Goal: Navigation & Orientation: Find specific page/section

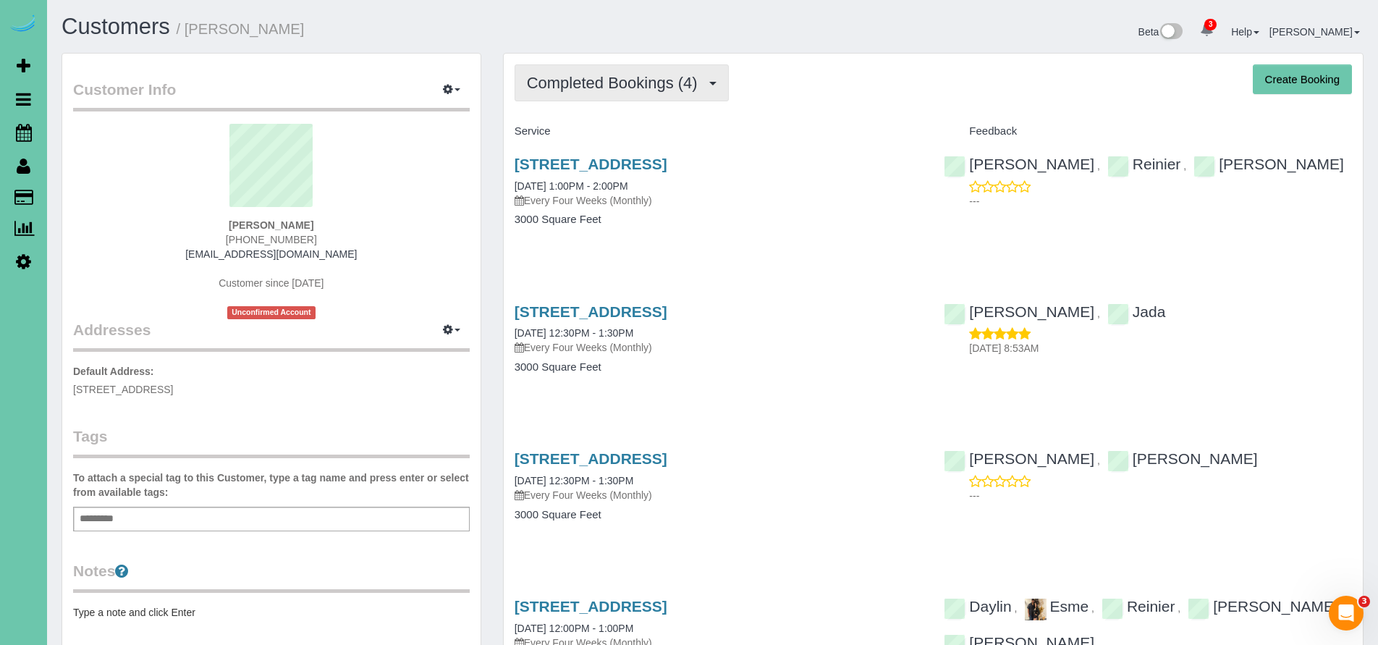
click at [580, 92] on button "Completed Bookings (4)" at bounding box center [621, 82] width 214 height 37
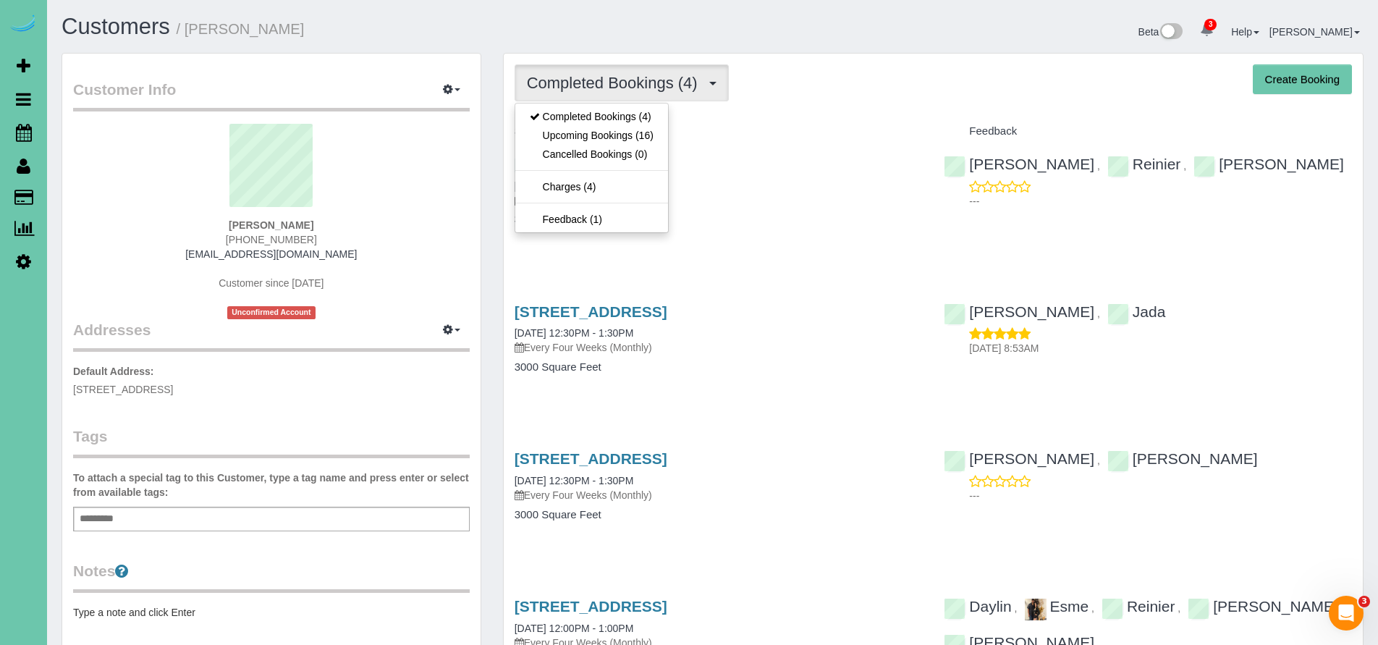
click at [741, 247] on div "5119 Chicago St, Omaha, NE 68132 09/04/2025 1:00PM - 2:00PM Every Four Weeks (M…" at bounding box center [719, 198] width 430 height 111
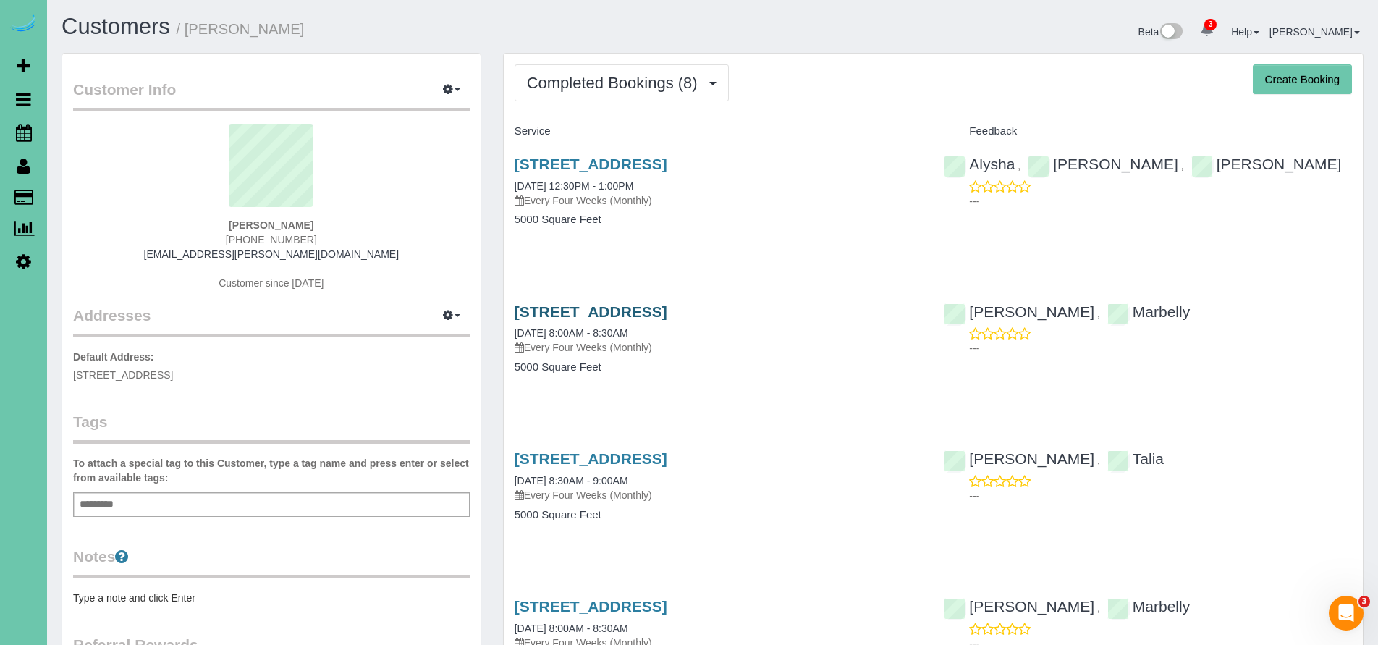
click at [651, 313] on link "8001 N 124th St, Omaha, NE 68142" at bounding box center [590, 311] width 153 height 17
click at [23, 138] on icon at bounding box center [24, 132] width 16 height 17
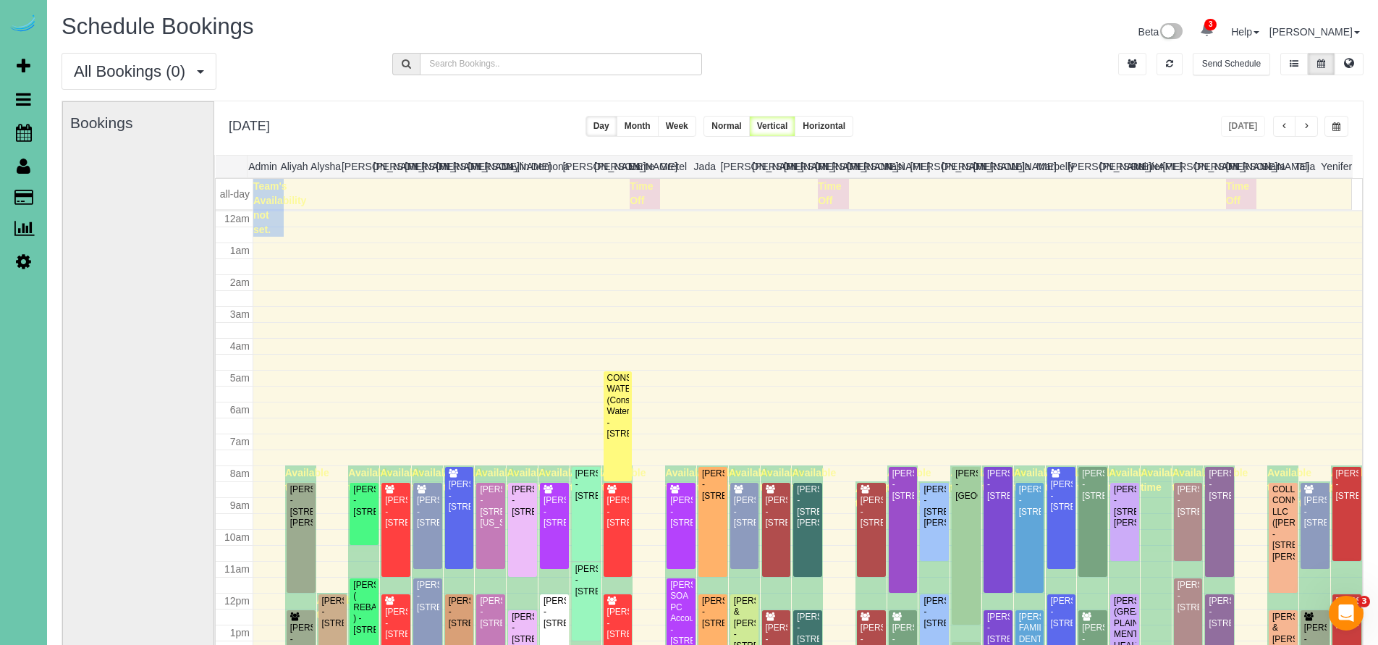
scroll to position [191, 0]
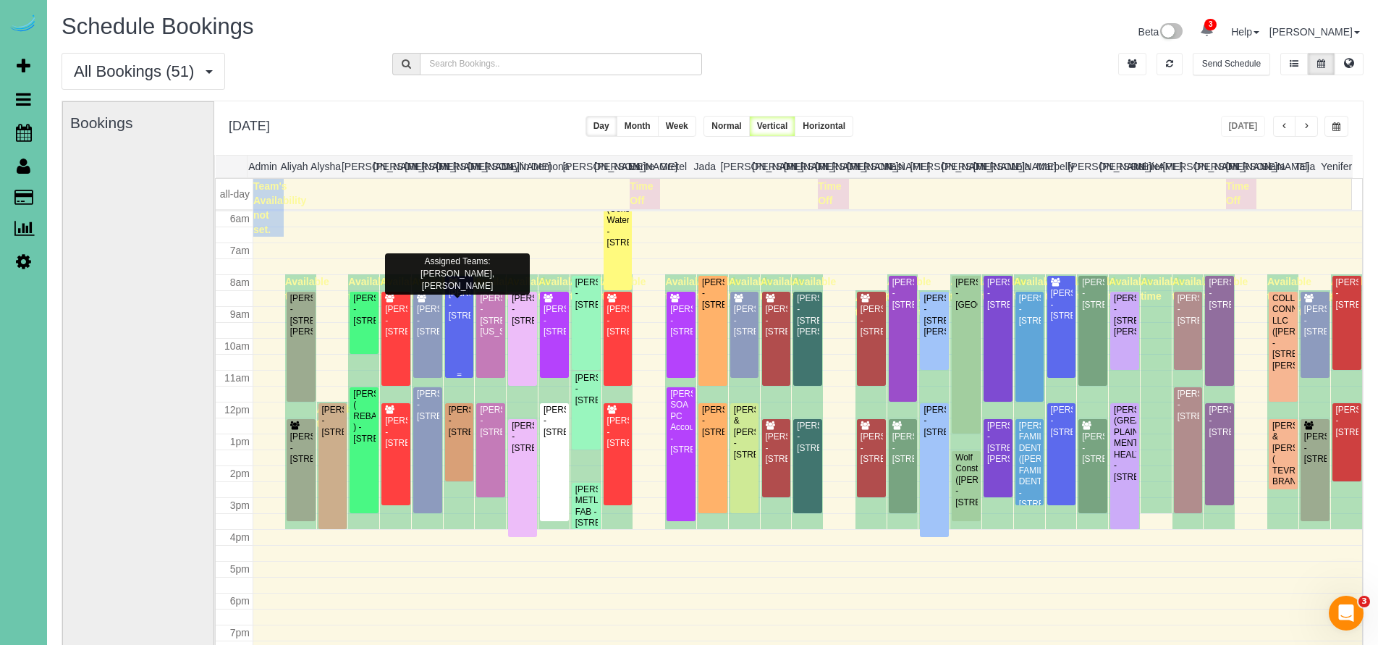
click at [465, 321] on div "Sherry Thompson - 8001 N 124th St, Omaha, NE 68142" at bounding box center [459, 304] width 23 height 33
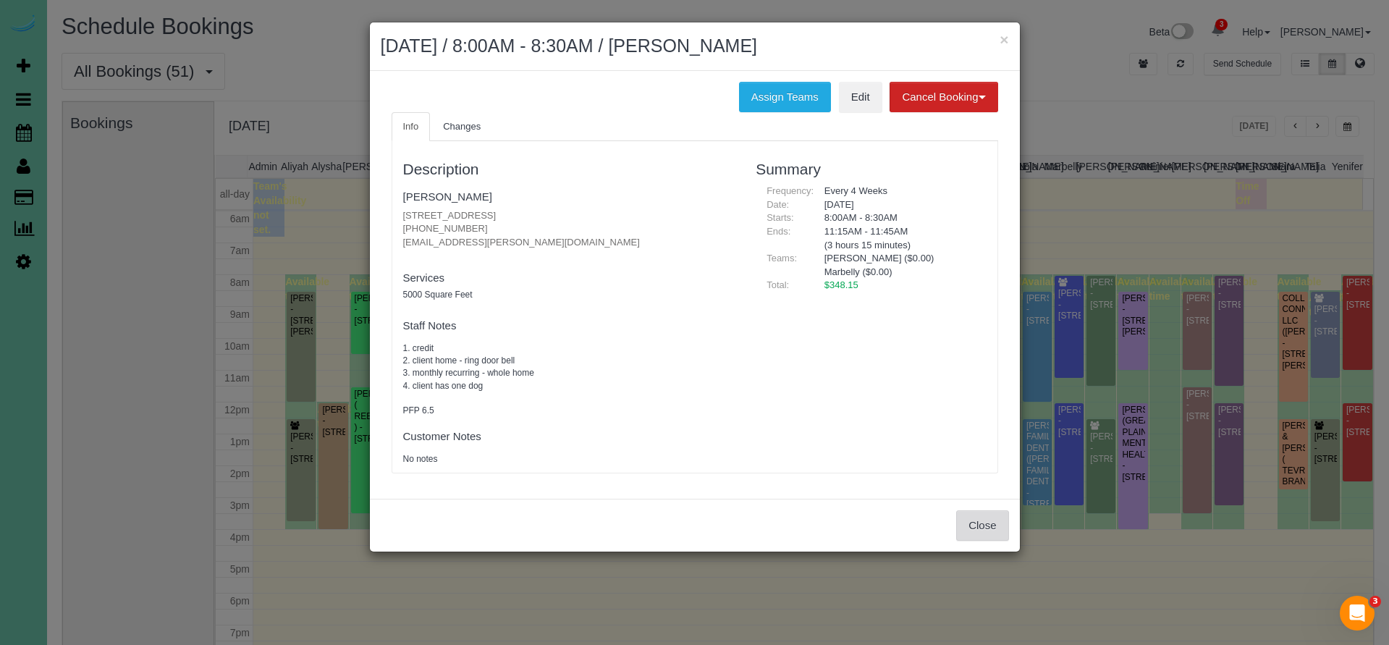
click at [967, 518] on button "Close" at bounding box center [982, 525] width 52 height 30
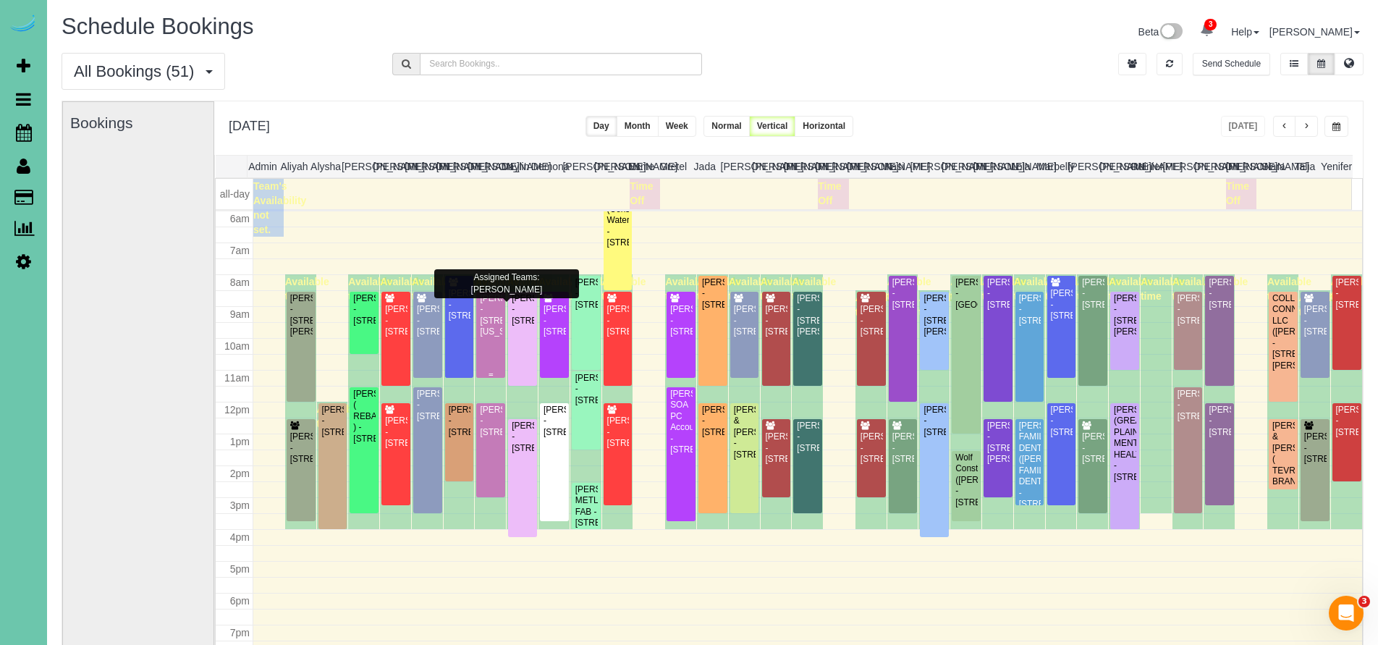
click at [494, 325] on div "Gwen Nano - 10537 Nebraska Ave, Omaha, NE 68134" at bounding box center [490, 315] width 23 height 45
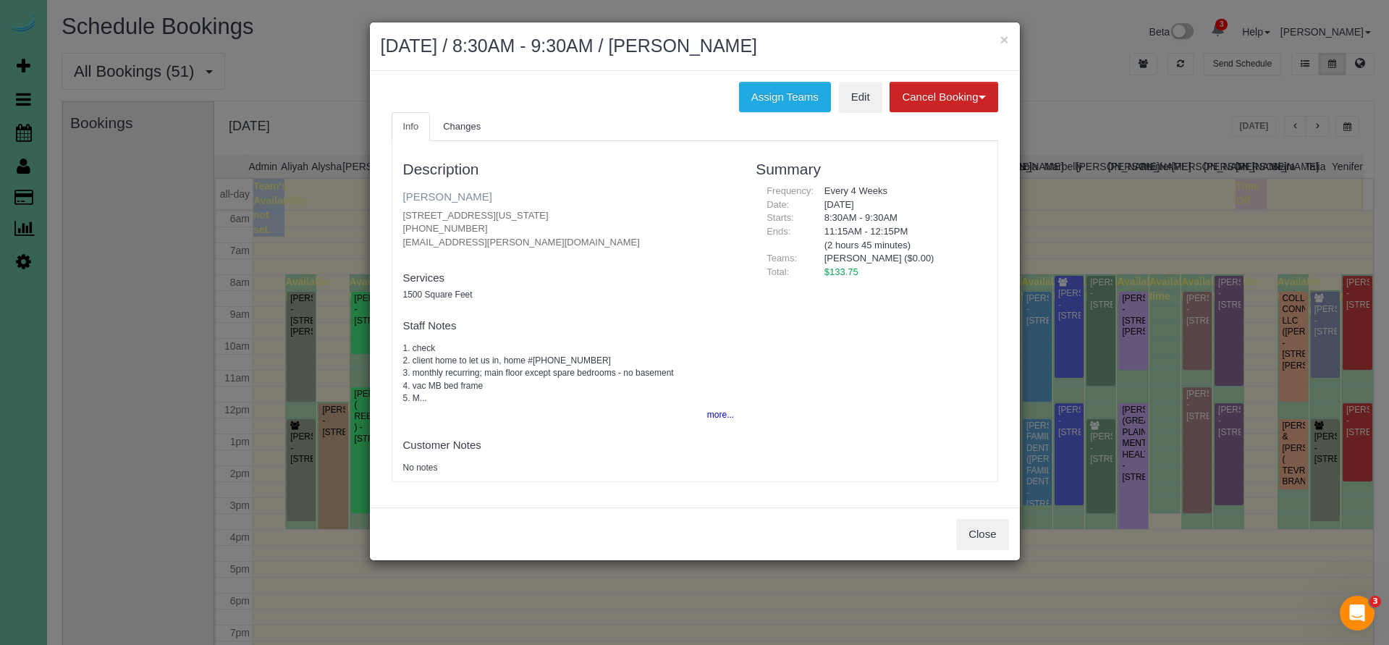
click at [428, 196] on link "Gwen Nano" at bounding box center [447, 196] width 89 height 12
click at [991, 533] on button "Close" at bounding box center [982, 534] width 52 height 30
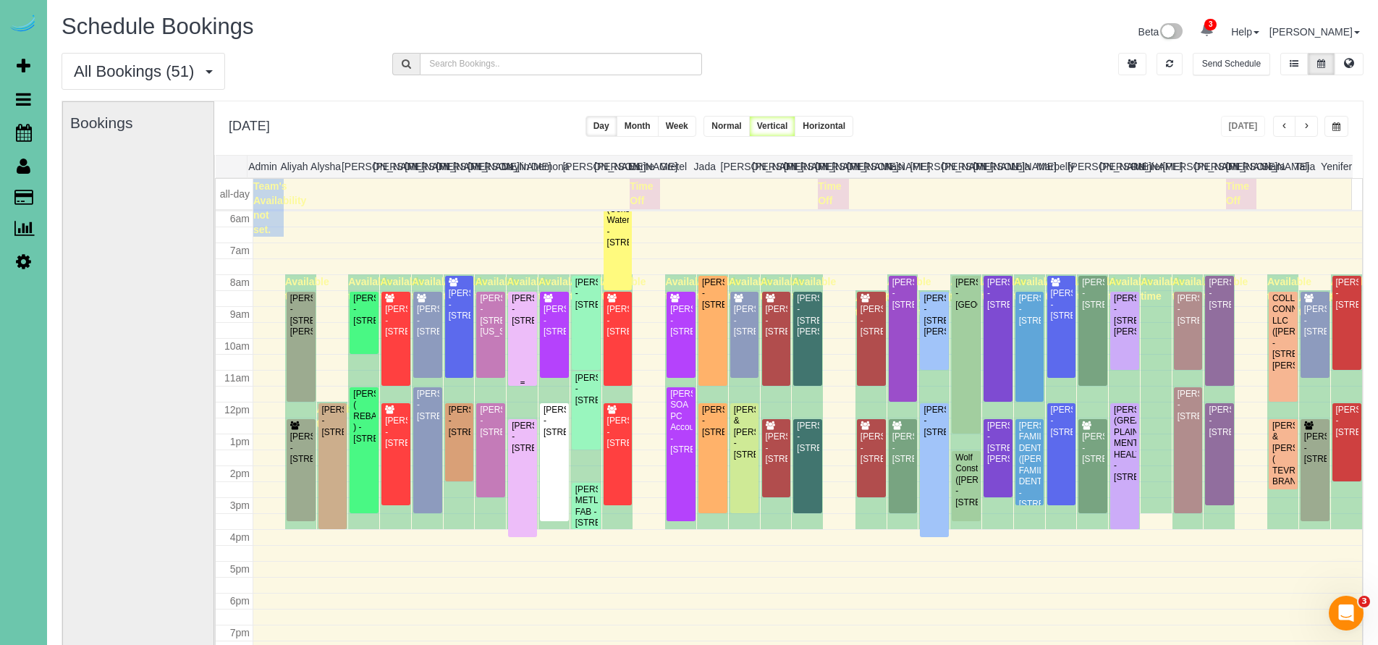
click at [518, 321] on div "Derald Peters - 13265 Miami Street, Omaha, NE 68164" at bounding box center [522, 309] width 23 height 33
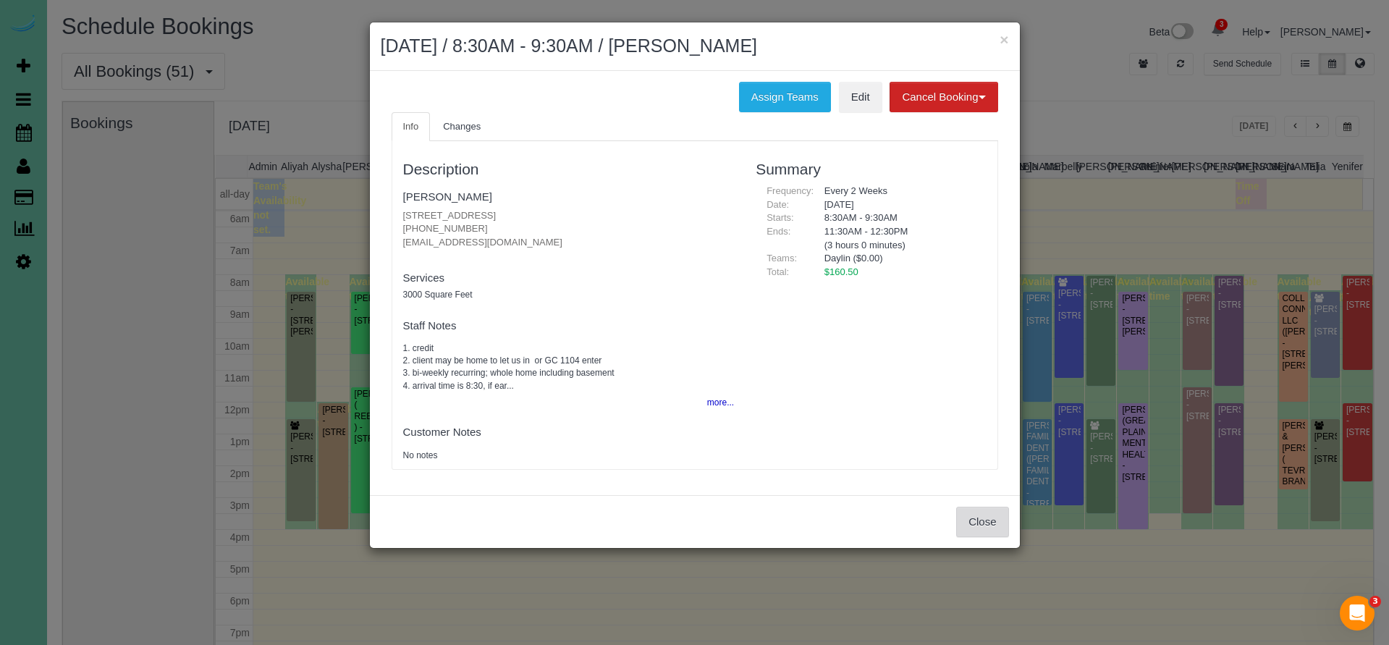
click at [983, 528] on button "Close" at bounding box center [982, 522] width 52 height 30
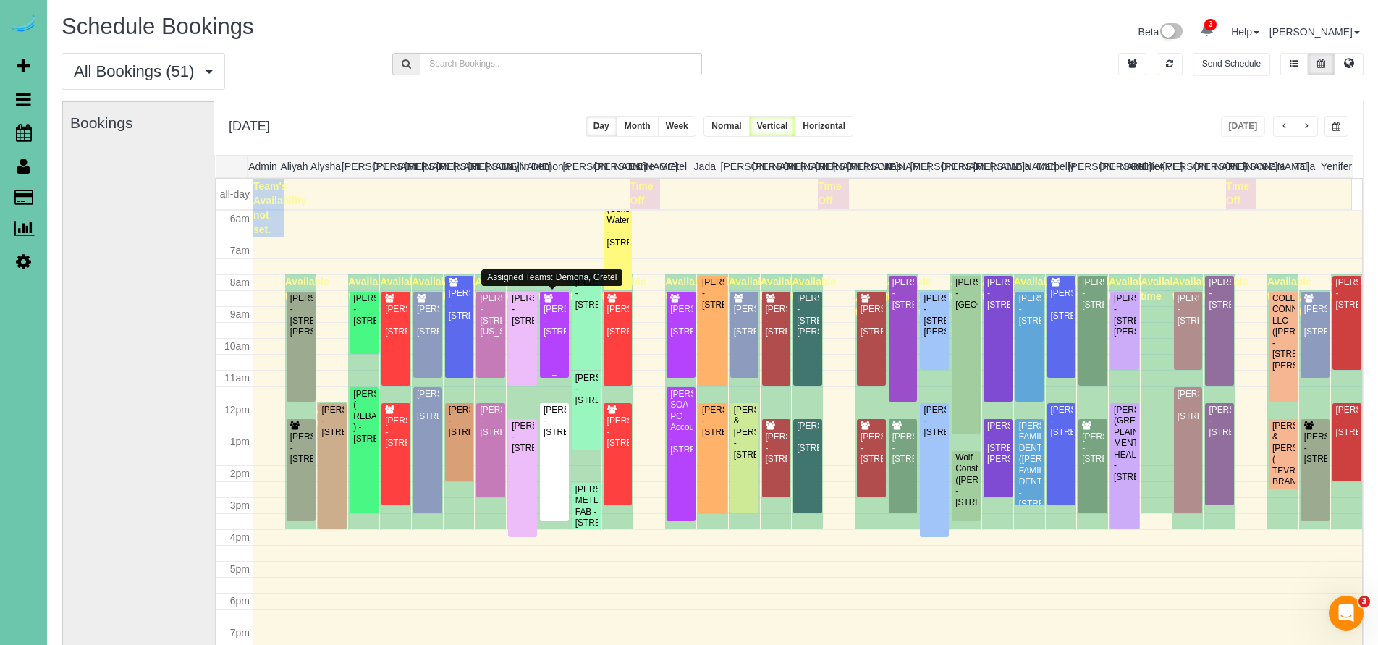
click at [555, 334] on div "Mandy Miser - 11606 Grissom Street, Papillion, NE 68046" at bounding box center [554, 320] width 23 height 33
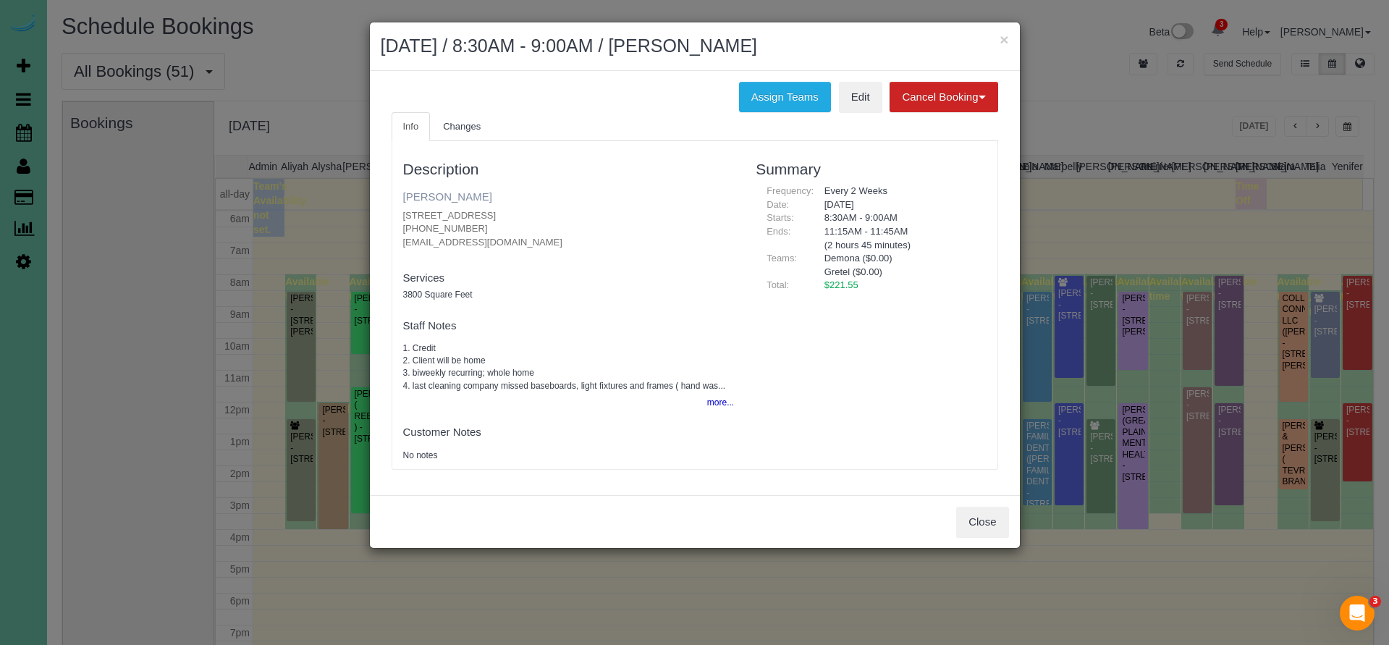
click at [444, 198] on link "Mandy Miser" at bounding box center [447, 196] width 89 height 12
click at [967, 515] on button "Close" at bounding box center [982, 522] width 52 height 30
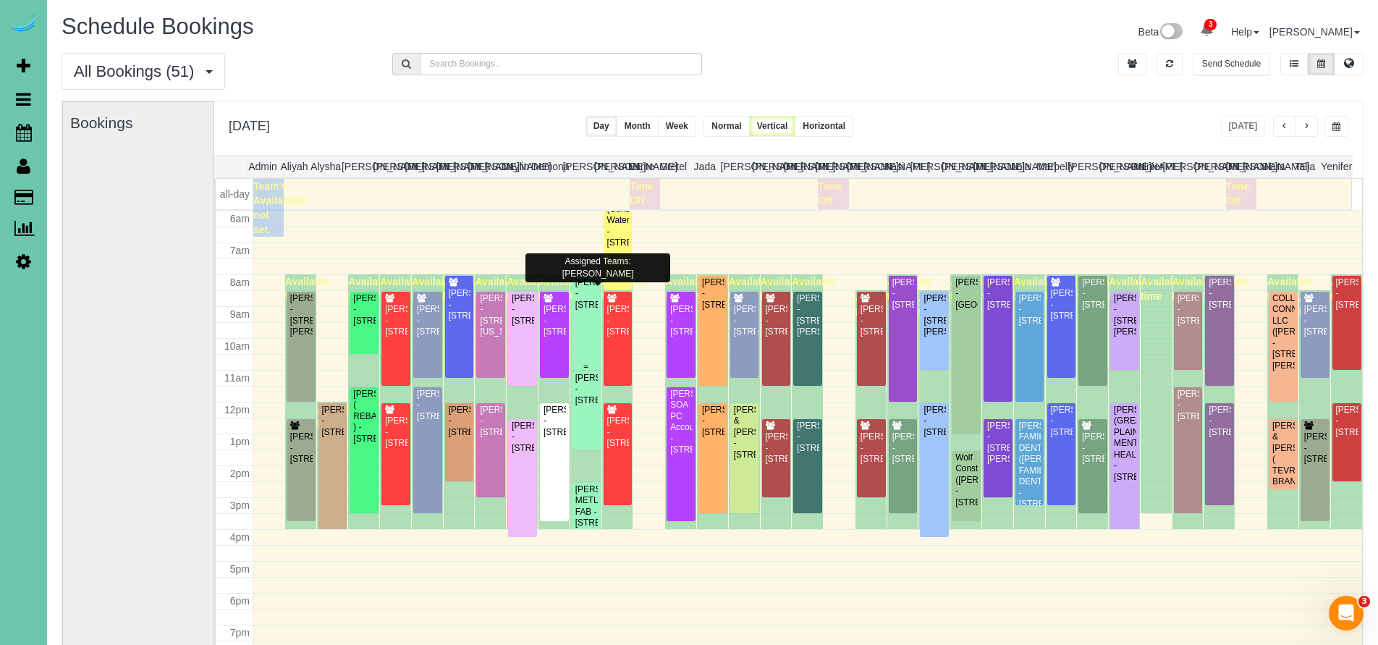
click at [590, 310] on div "Shawn McCardle - 6510 N 149th Street, Omaha, NE 68116" at bounding box center [586, 293] width 23 height 33
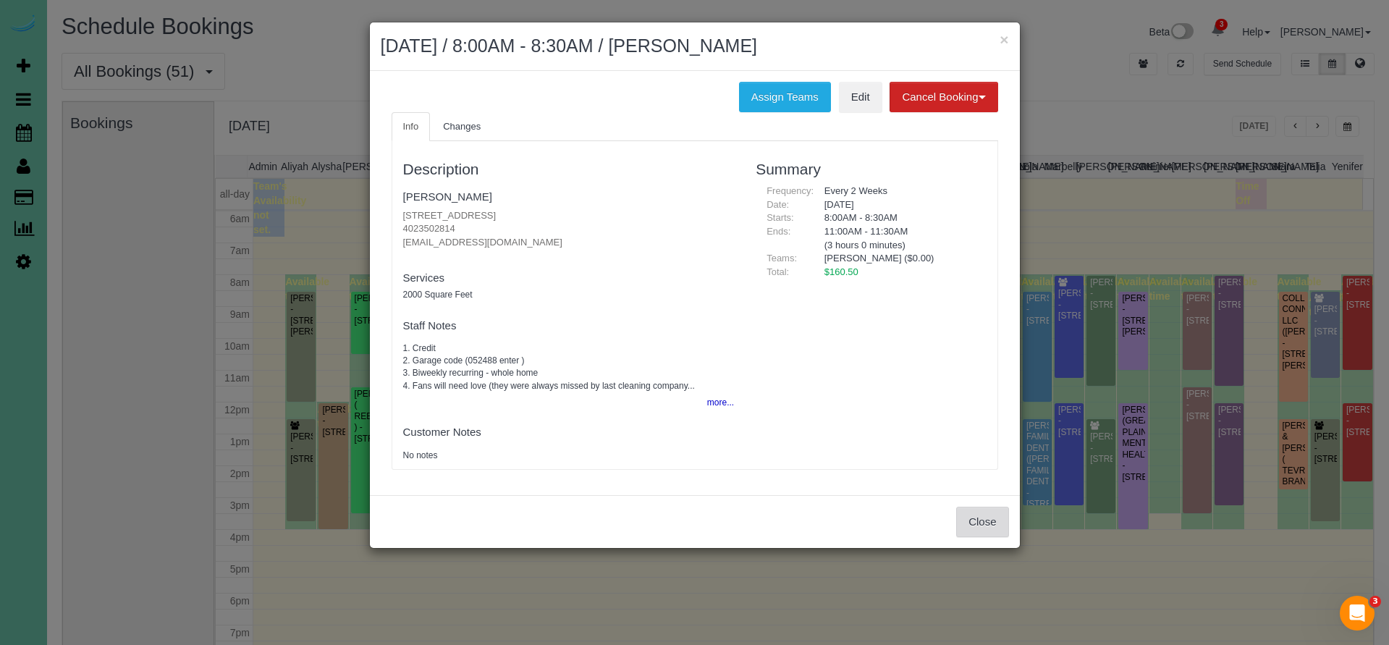
click at [968, 524] on button "Close" at bounding box center [982, 522] width 52 height 30
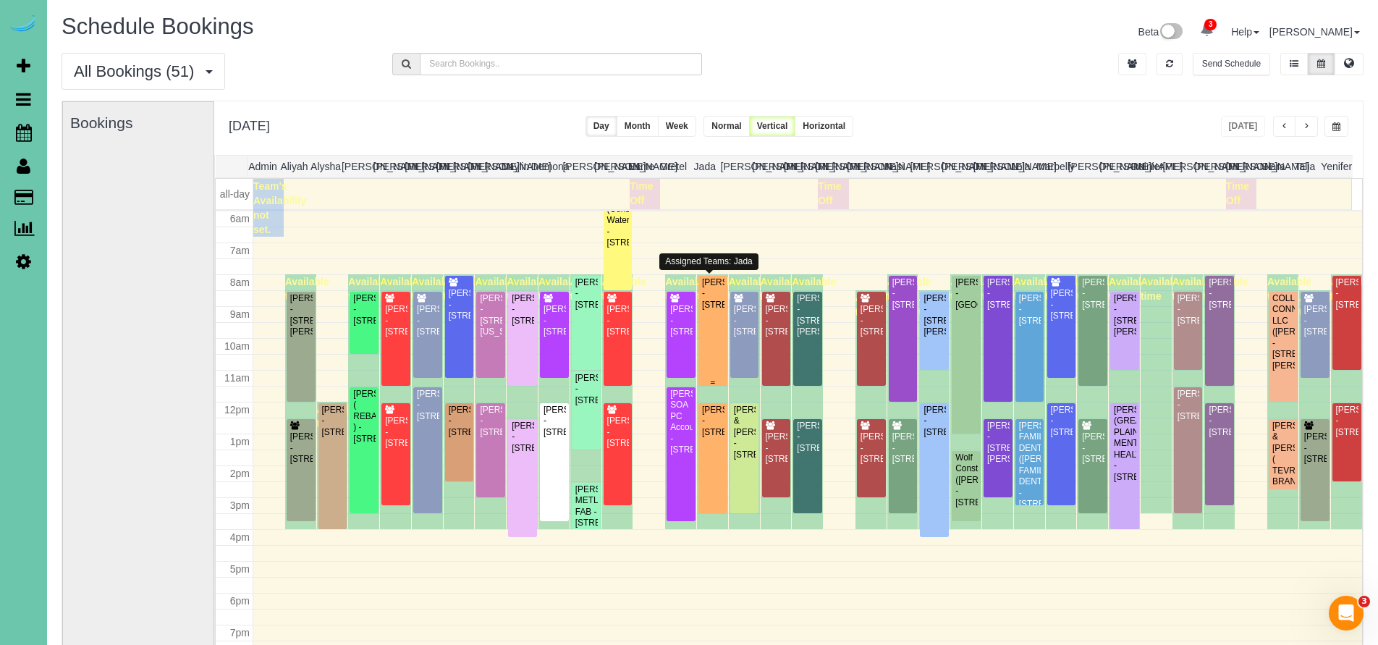
click at [701, 310] on div "Angela Adkins - 12904 S 54th St, Papillion, NE 68133" at bounding box center [712, 293] width 23 height 33
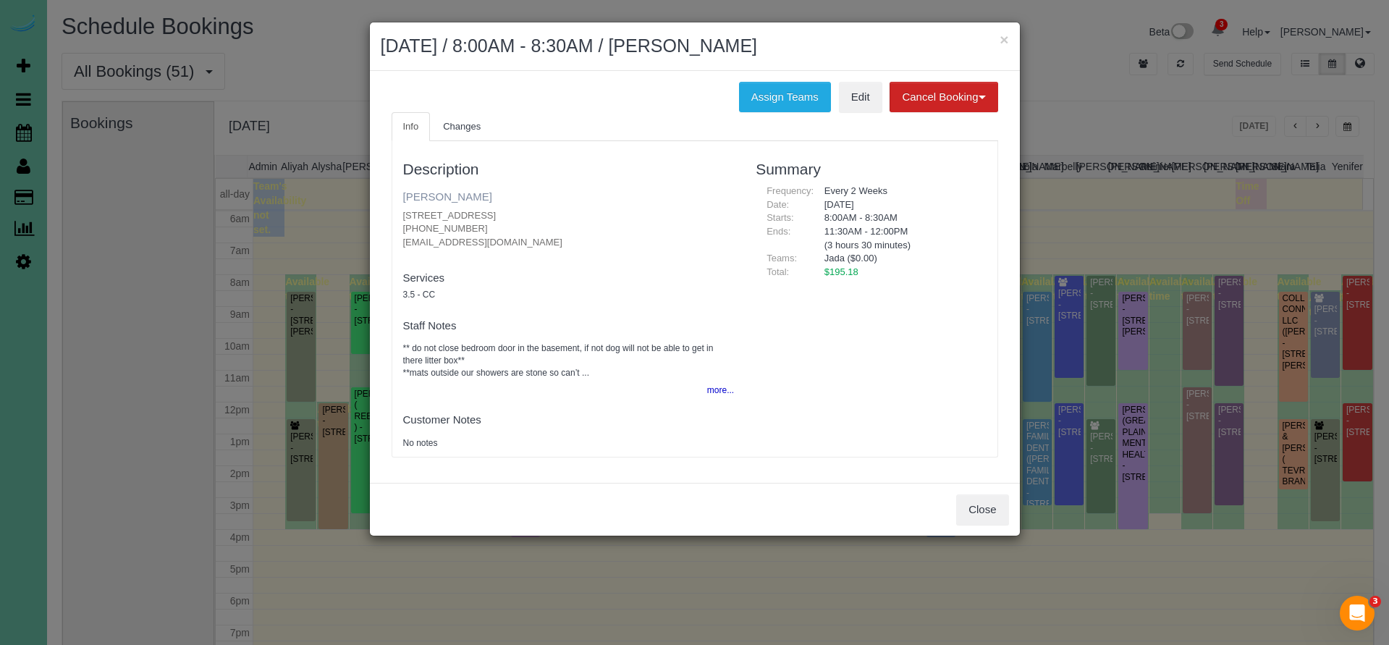
click at [453, 197] on link "Angela Adkins" at bounding box center [447, 196] width 89 height 12
click at [988, 504] on button "Close" at bounding box center [982, 509] width 52 height 30
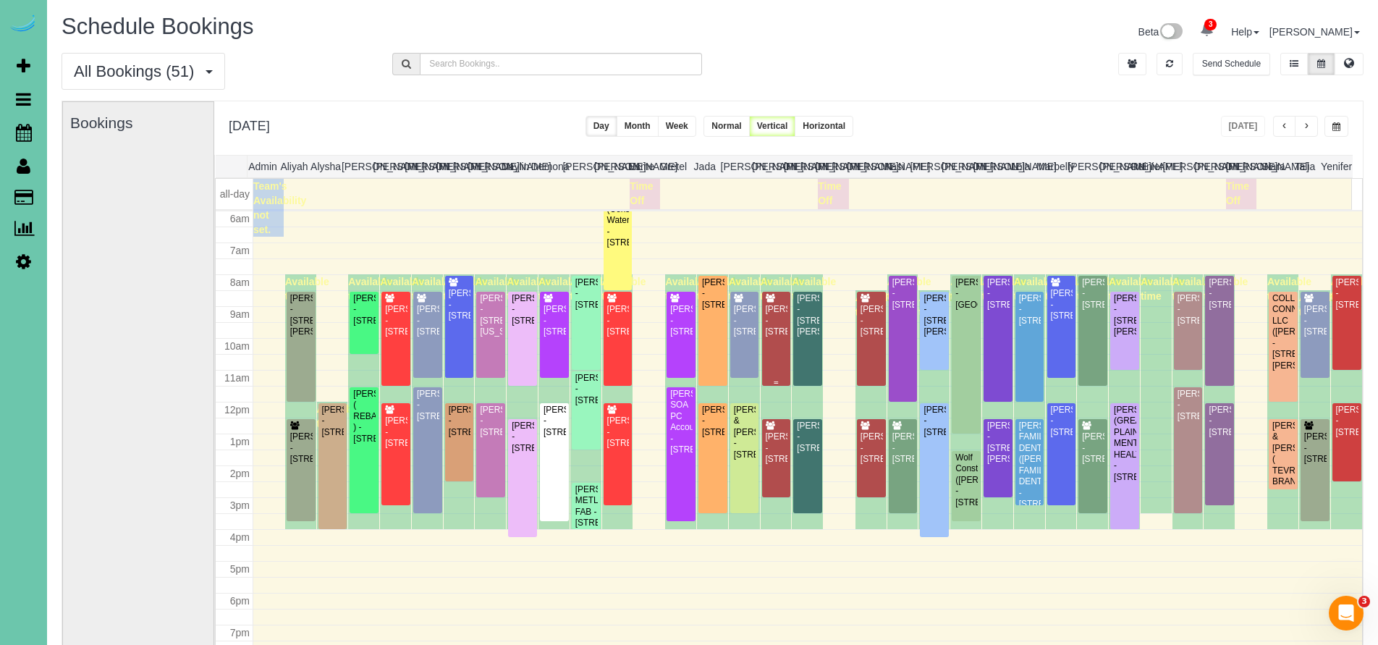
click at [779, 335] on div "Greg Schuett - 21714 G Street, Elkhorn, NE 68022" at bounding box center [776, 320] width 23 height 33
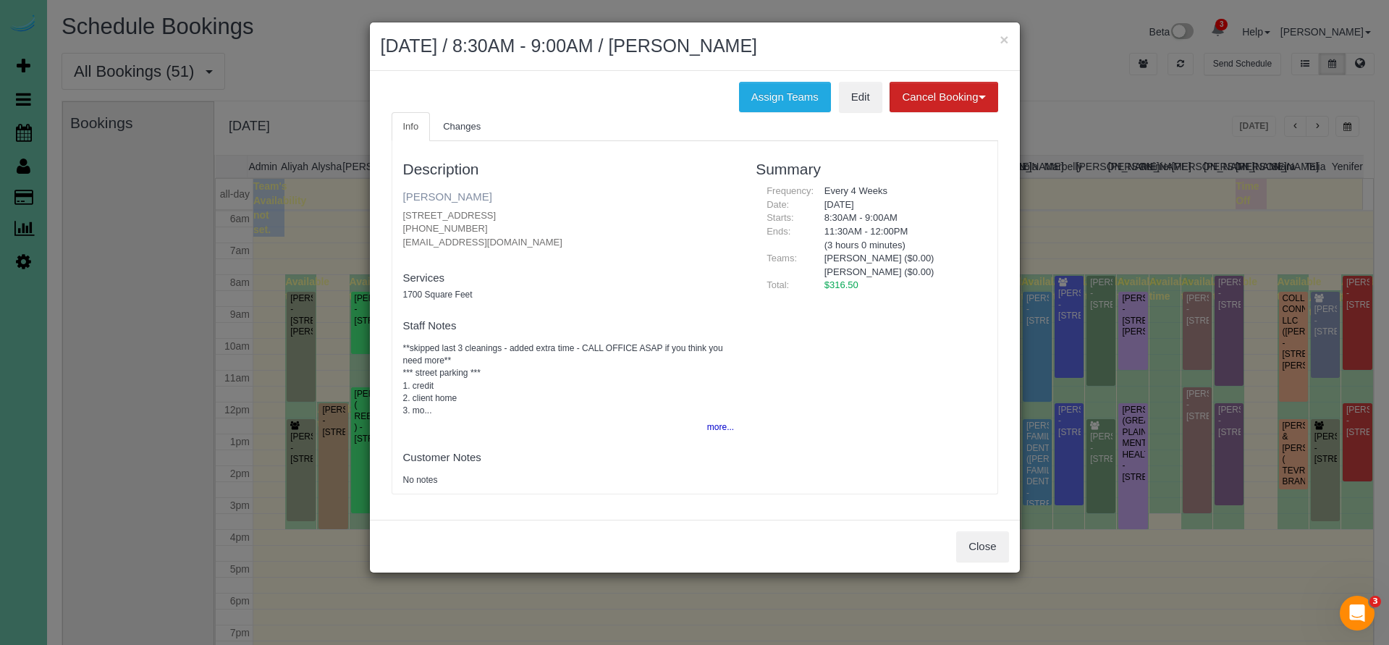
click at [432, 198] on link "Greg Schuett" at bounding box center [447, 196] width 89 height 12
click at [984, 539] on button "Close" at bounding box center [982, 546] width 52 height 30
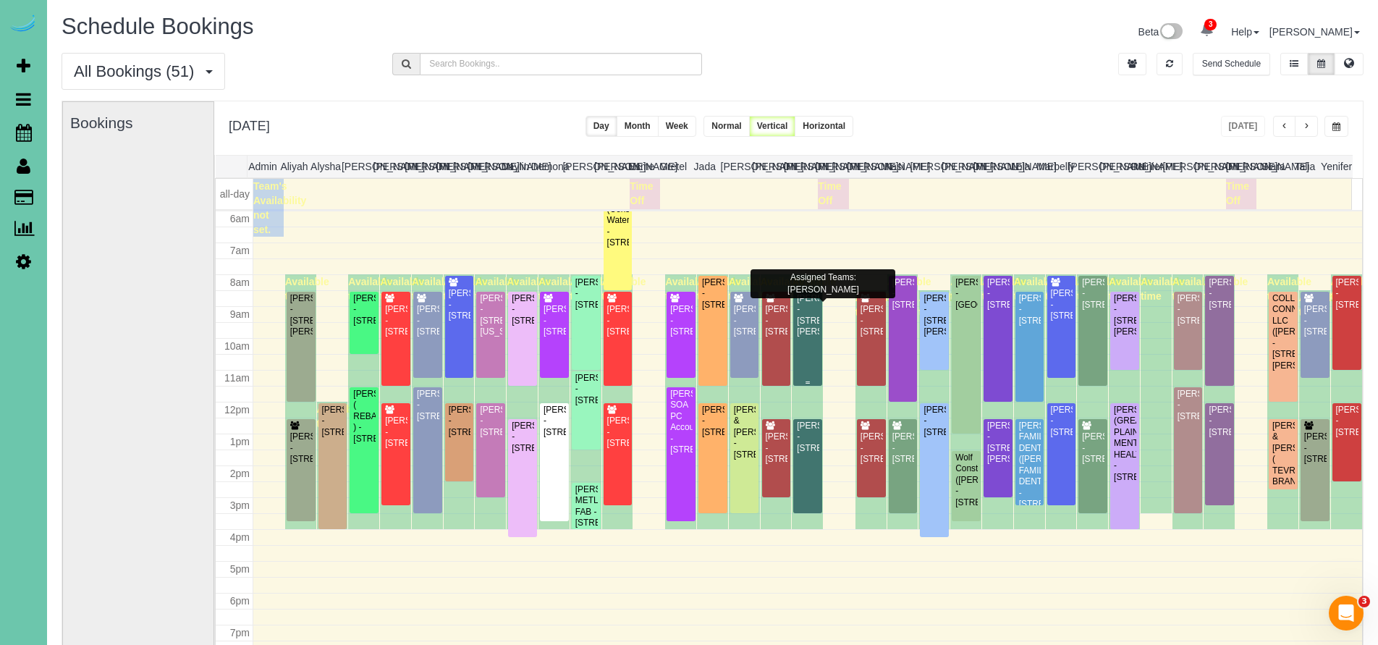
click at [796, 331] on div "Kim Winther - 15016 Jaynes Street, Omaha, NE 68116" at bounding box center [807, 315] width 23 height 45
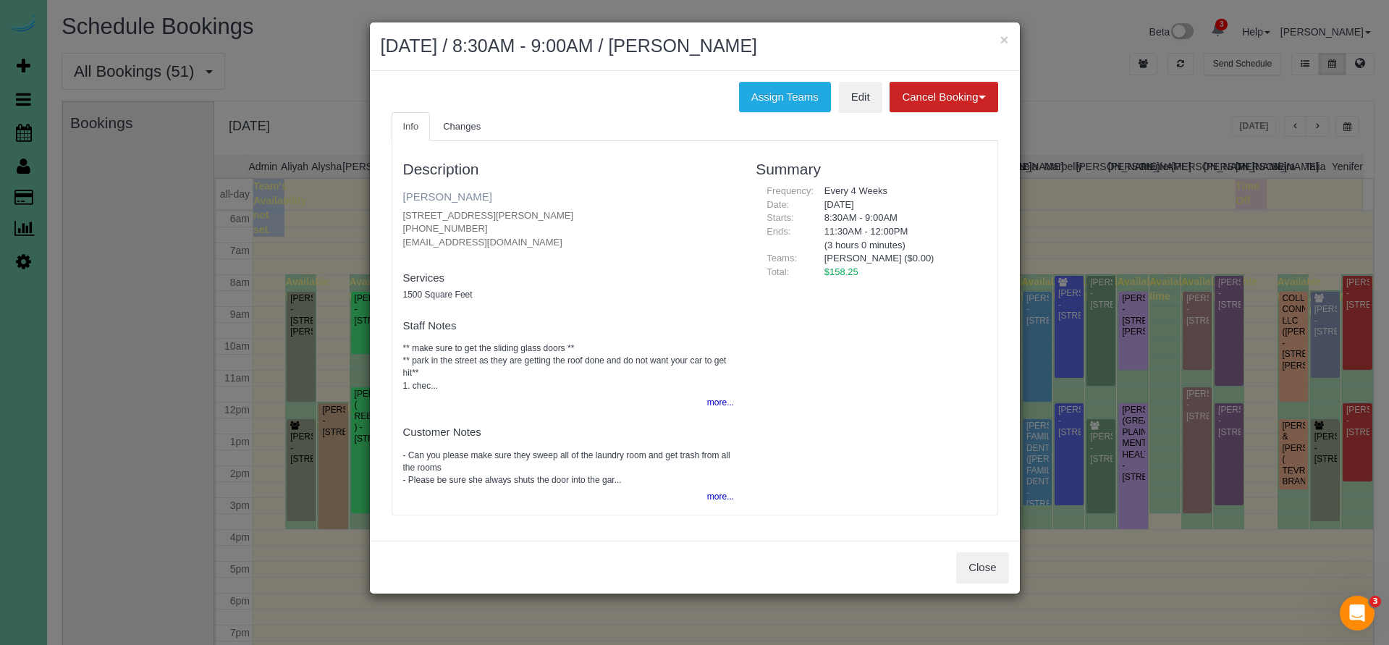
click at [433, 190] on link "Kim Winther" at bounding box center [447, 196] width 89 height 12
click at [438, 195] on link "Kim Winther" at bounding box center [447, 196] width 89 height 12
click at [978, 555] on button "Close" at bounding box center [982, 567] width 52 height 30
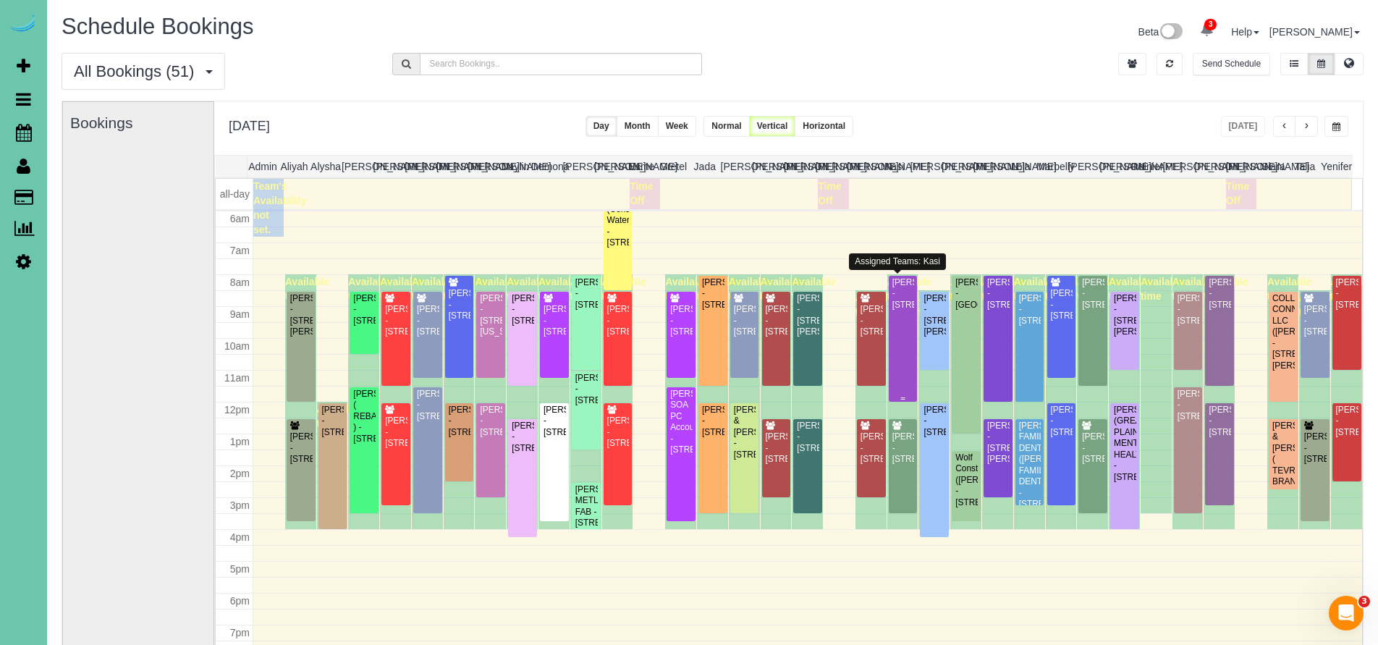
click at [893, 310] on div "Kendra Walter - 8111 S 186th St, Omaha, NE 68136" at bounding box center [902, 293] width 23 height 33
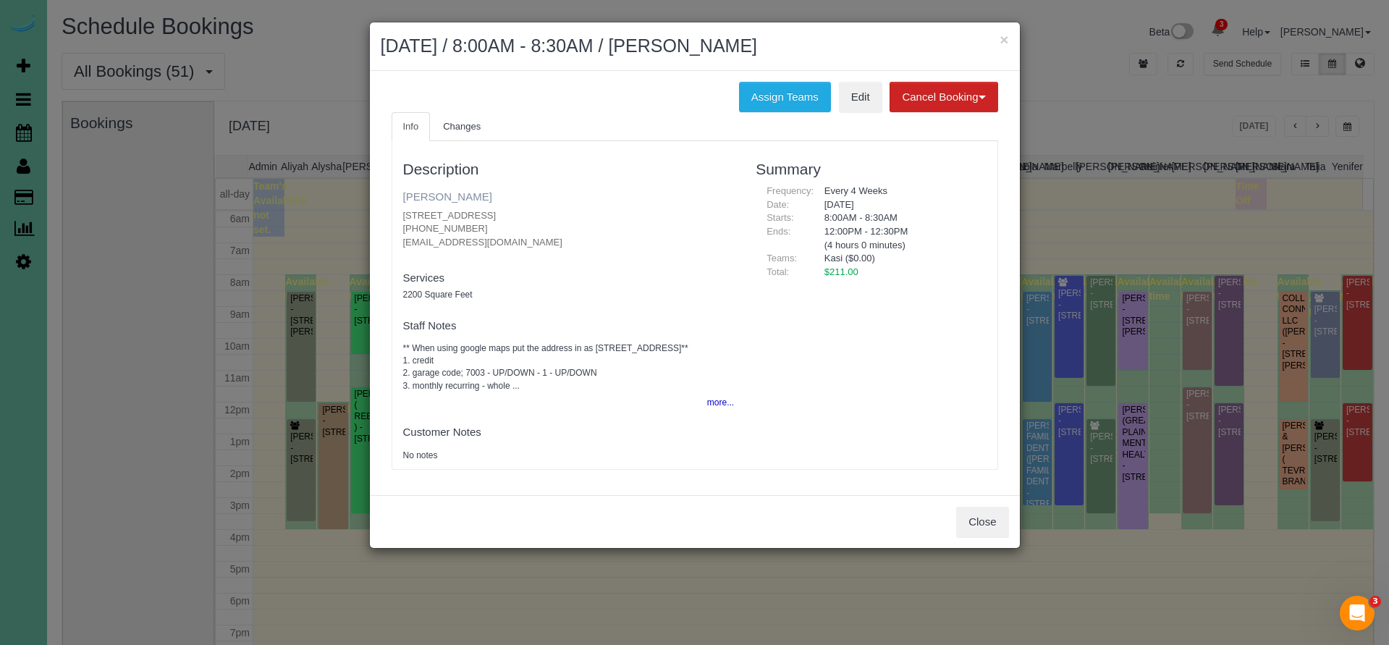
click at [444, 196] on link "Kendra Walter" at bounding box center [447, 196] width 89 height 12
click at [984, 509] on button "Close" at bounding box center [982, 522] width 52 height 30
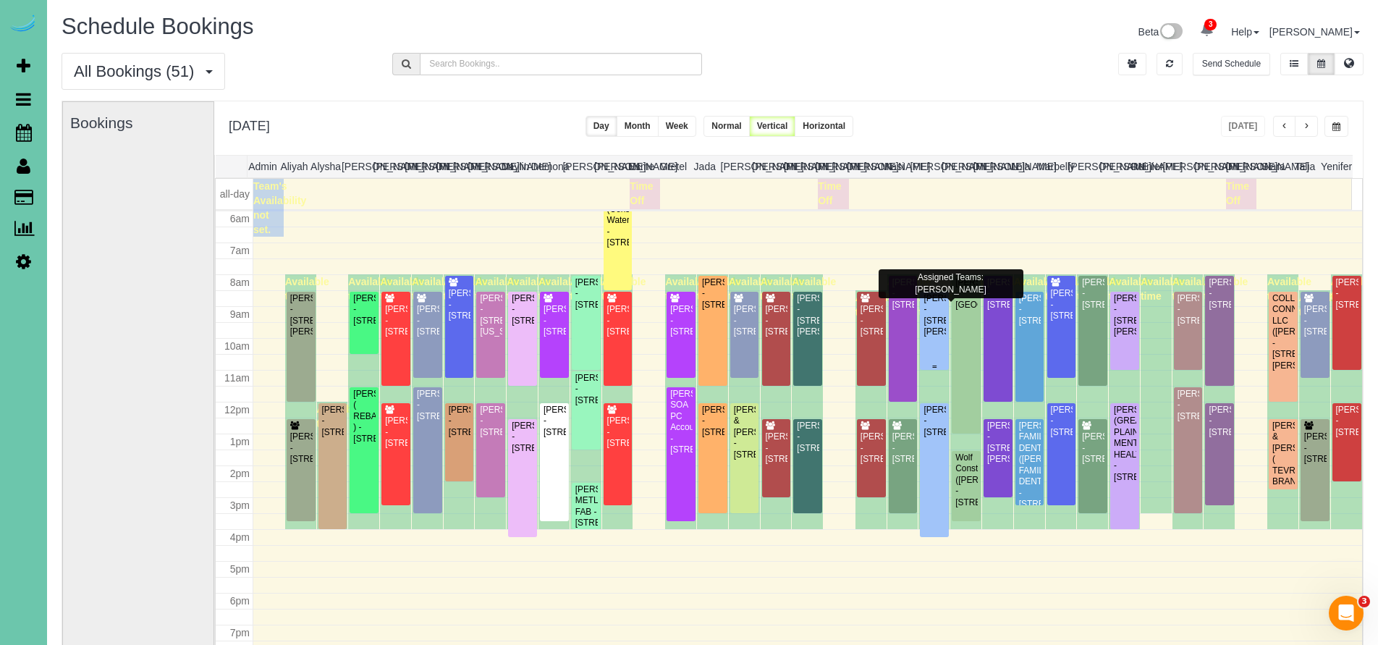
click at [927, 315] on div "Sara Saenz - 11655 Fowler Ave, Omaha, NE 68164" at bounding box center [934, 315] width 23 height 45
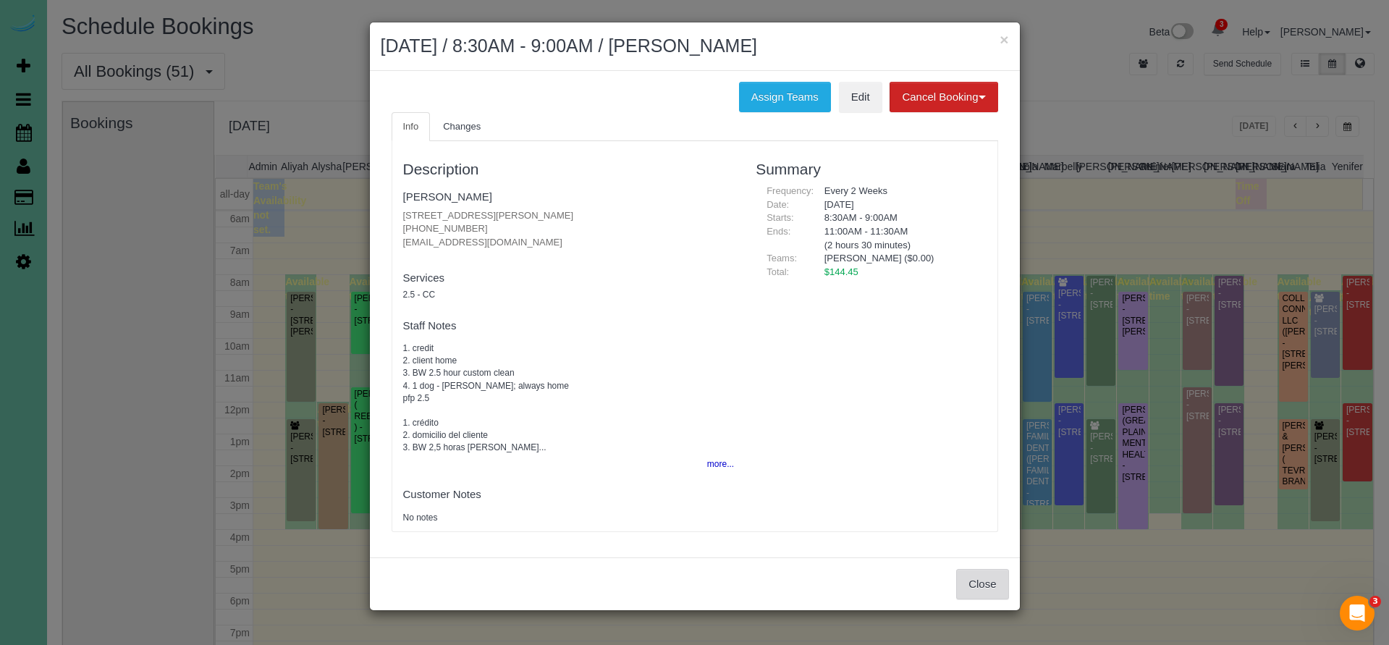
click at [998, 572] on button "Close" at bounding box center [982, 584] width 52 height 30
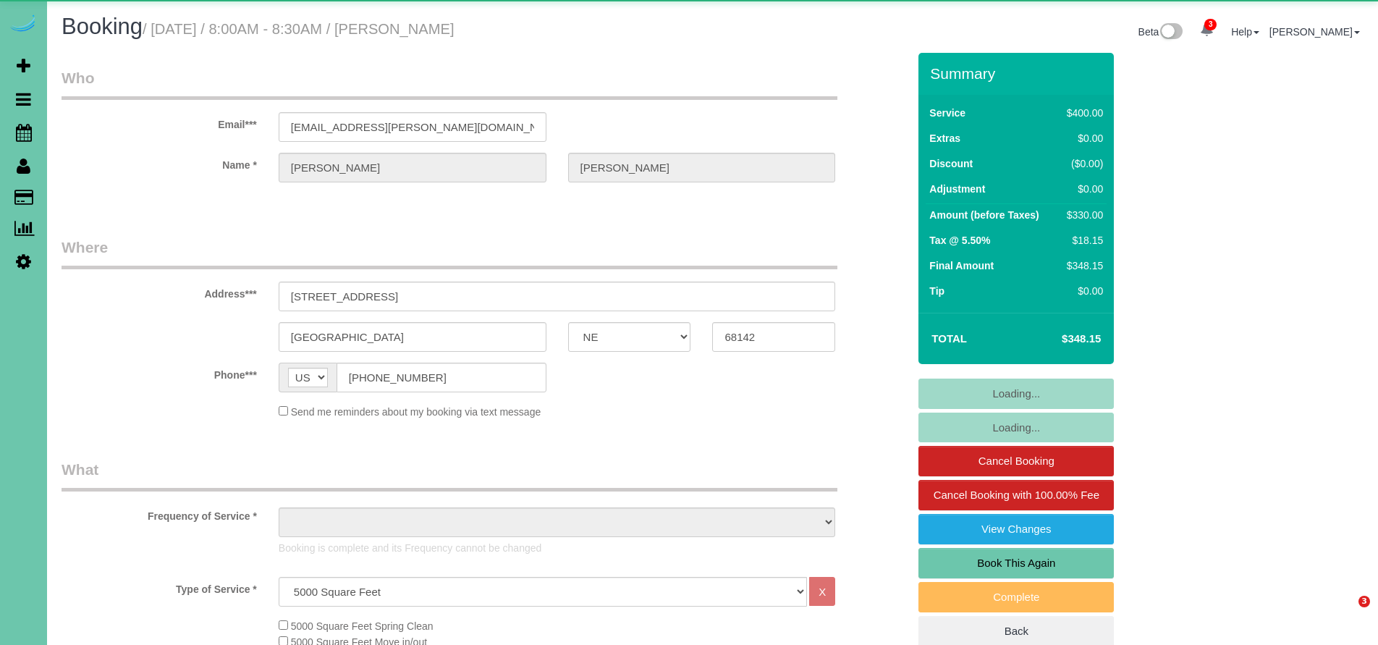
select select "NE"
select select "object:709"
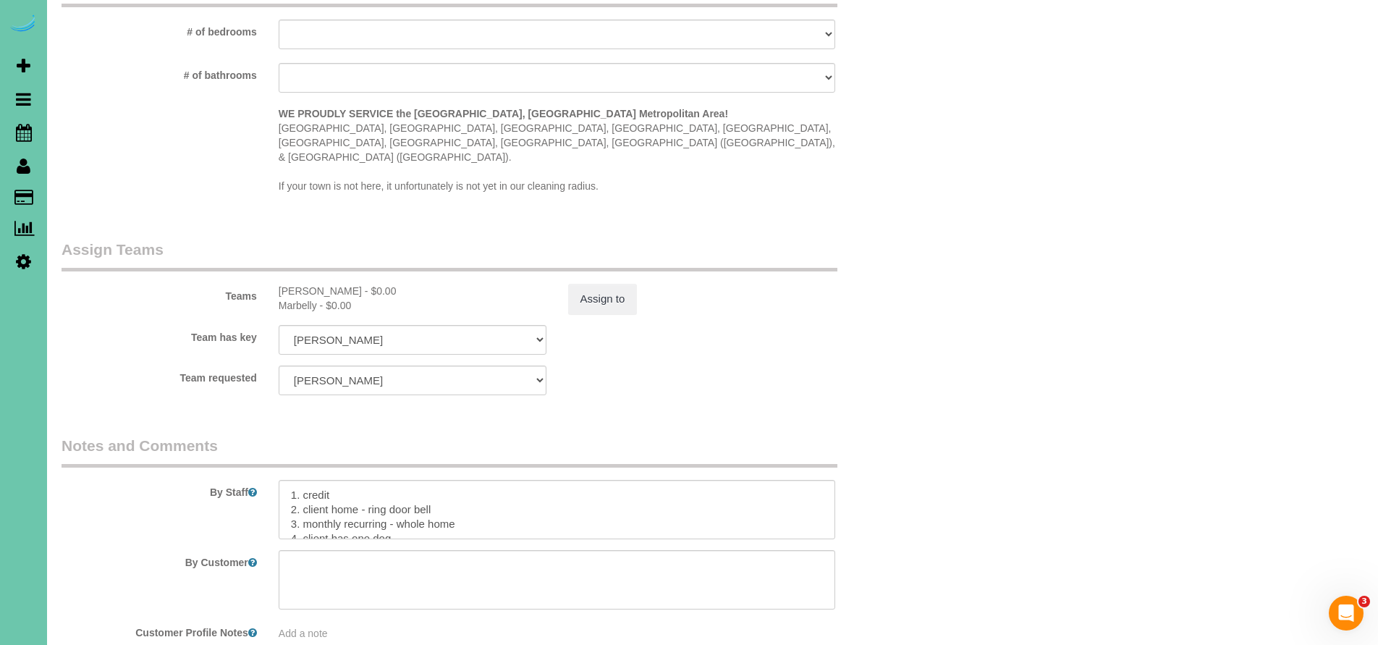
scroll to position [1407, 0]
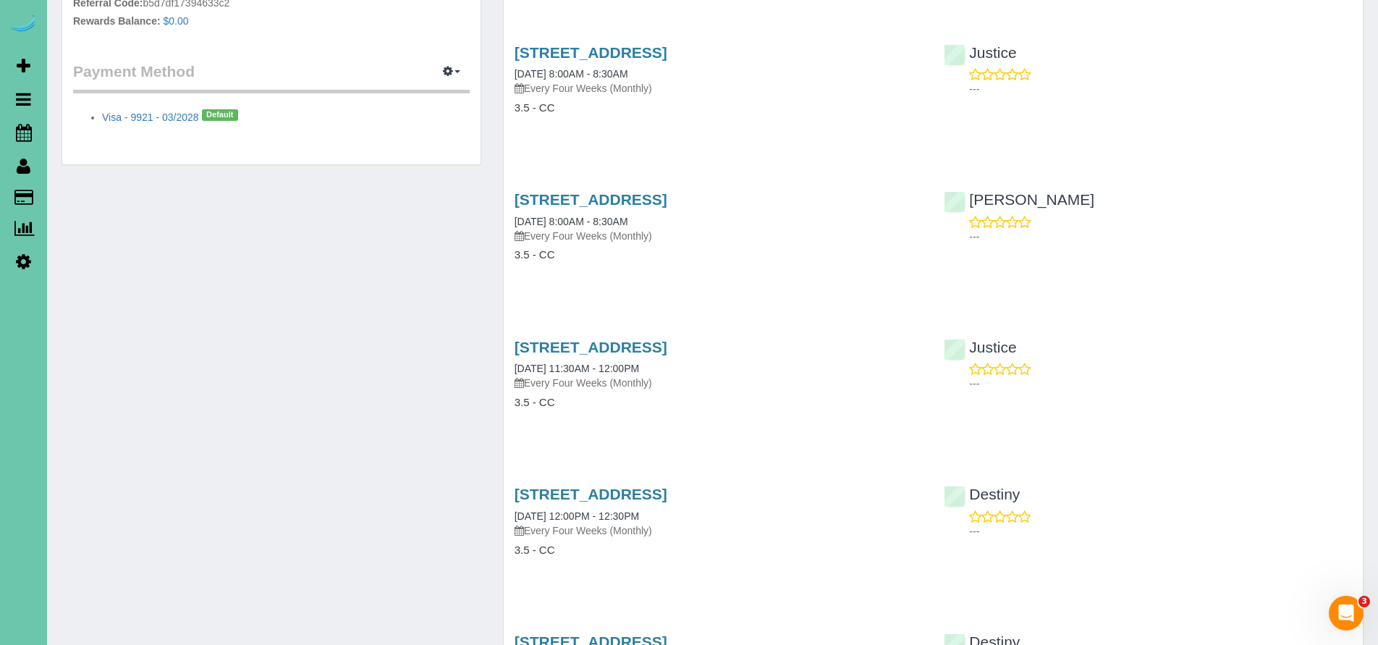
scroll to position [156, 0]
